Goal: Navigation & Orientation: Find specific page/section

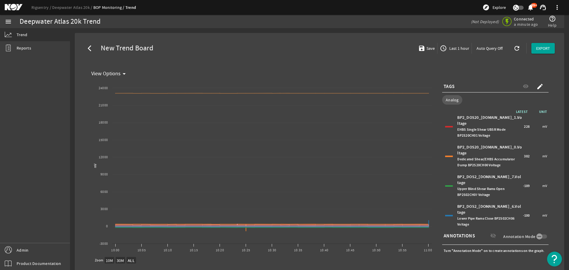
select select "ALL"
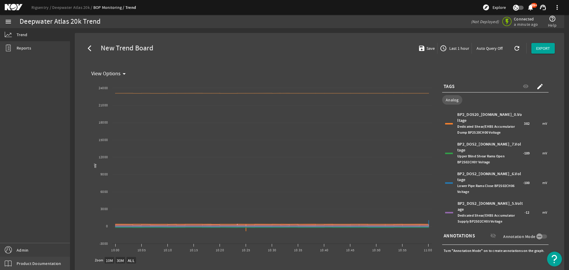
click at [37, 263] on span "Product Documentation" at bounding box center [39, 264] width 44 height 6
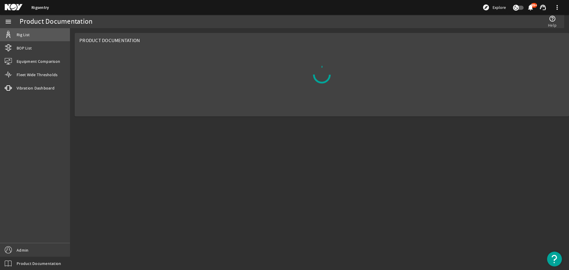
click at [28, 39] on link "Rig List" at bounding box center [35, 34] width 70 height 13
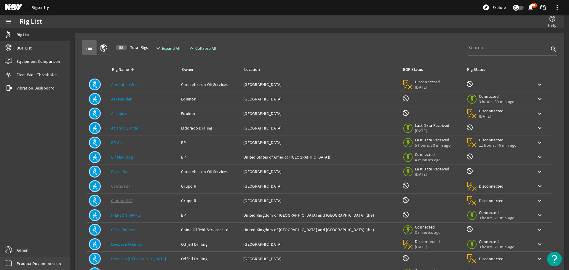
click at [46, 262] on span "Product Documentation" at bounding box center [39, 264] width 44 height 6
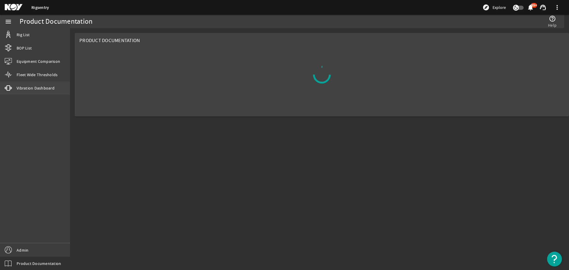
click at [62, 85] on link "vibration Vibration Dashboard" at bounding box center [35, 88] width 70 height 13
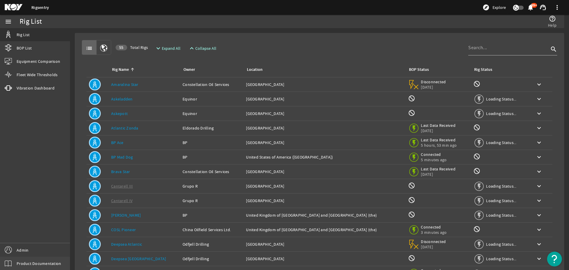
click at [37, 264] on span "Product Documentation" at bounding box center [39, 264] width 44 height 6
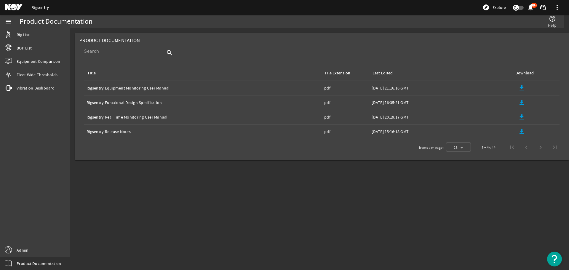
click at [326, 205] on mat-sidenav-content "Product Documentation help_outline Help Product Documentation search Title File…" at bounding box center [319, 149] width 499 height 242
